Goal: Book appointment/travel/reservation

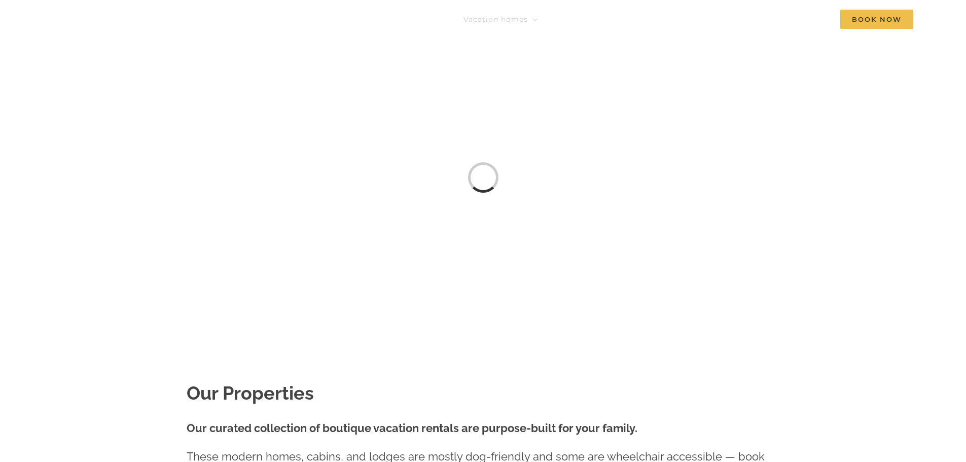
click at [667, 200] on div "Loading... OUR HOUSES" at bounding box center [483, 177] width 966 height 355
click at [509, 270] on div "Loading... OUR HOUSES" at bounding box center [483, 177] width 966 height 355
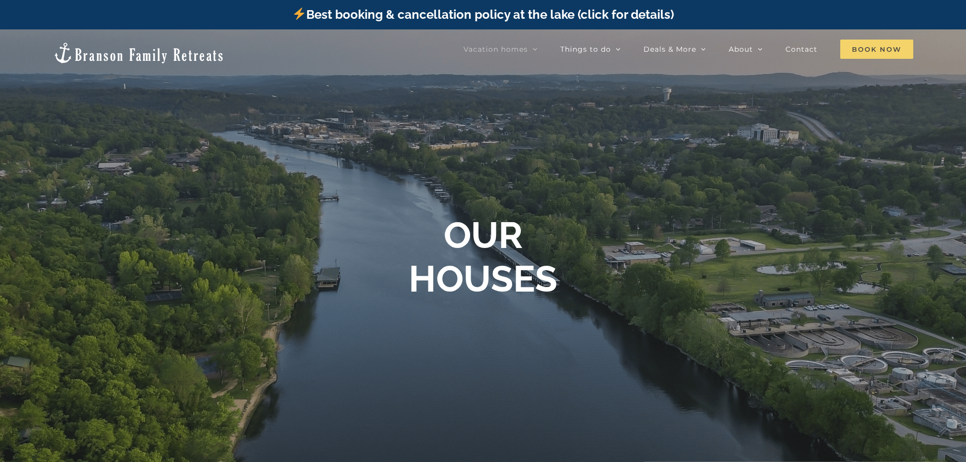
click at [894, 48] on span "Book Now" at bounding box center [877, 49] width 73 height 19
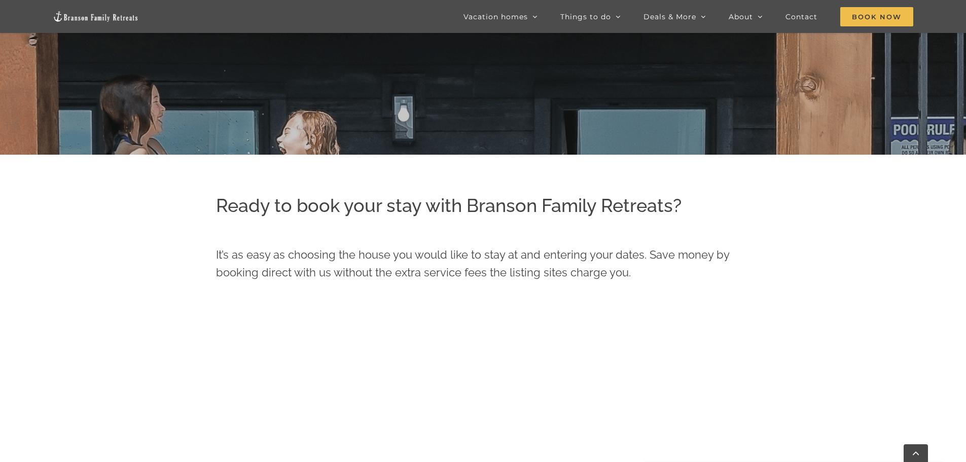
scroll to position [203, 0]
